Goal: Transaction & Acquisition: Purchase product/service

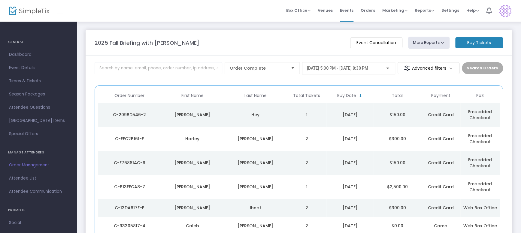
click at [486, 41] on m-button "Buy Tickets" at bounding box center [479, 42] width 48 height 11
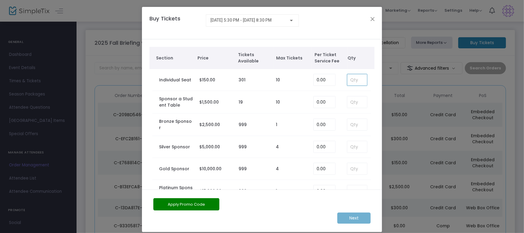
click at [350, 80] on input at bounding box center [357, 79] width 20 height 11
type input "1"
click at [354, 218] on m-button "Next" at bounding box center [353, 218] width 33 height 11
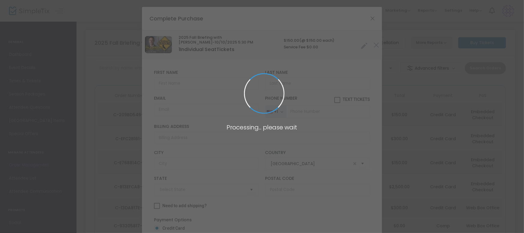
type input "[US_STATE]"
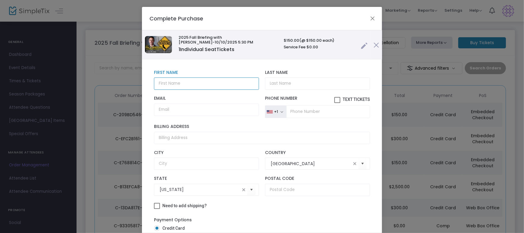
click at [183, 84] on input "text" at bounding box center [206, 83] width 105 height 12
type input "[PERSON_NAME]"
type input "e"
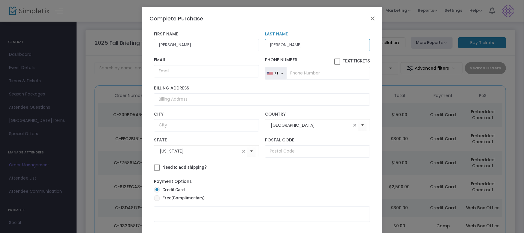
scroll to position [41, 0]
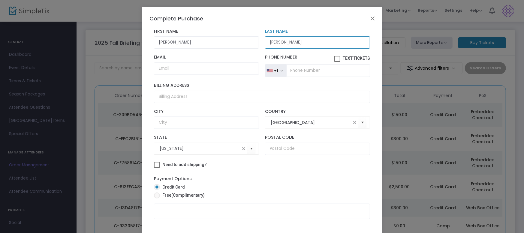
type input "[PERSON_NAME]"
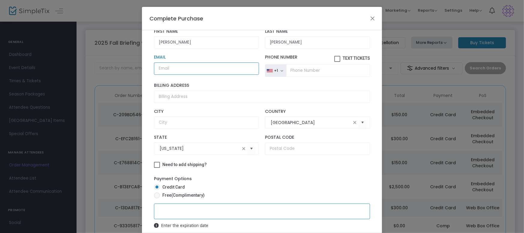
click at [165, 68] on input "Email" at bounding box center [206, 68] width 105 height 12
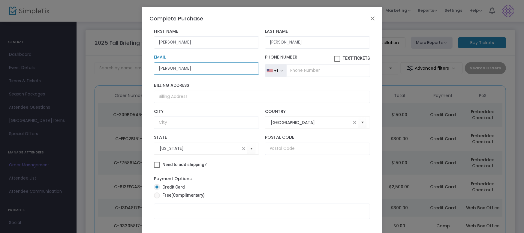
type input "[EMAIL_ADDRESS][DOMAIN_NAME]"
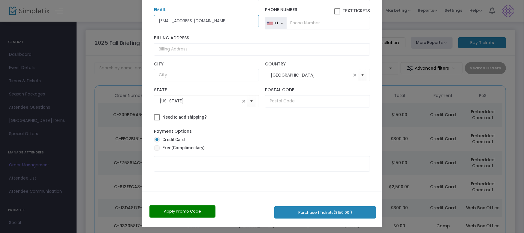
scroll to position [48, 0]
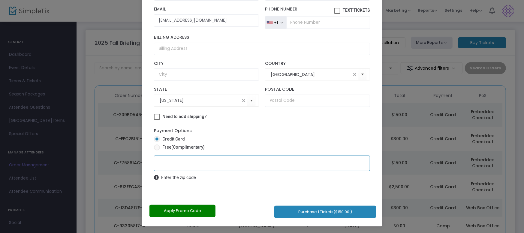
click at [310, 211] on button "Purchase 1 Tickets ($150.00 )" at bounding box center [325, 212] width 102 height 12
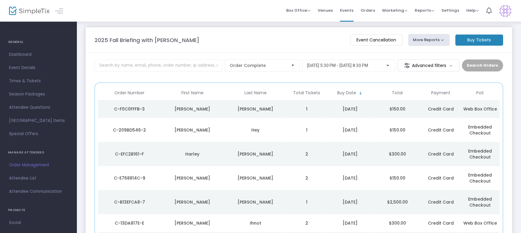
scroll to position [0, 0]
